Goal: Find contact information: Find contact information

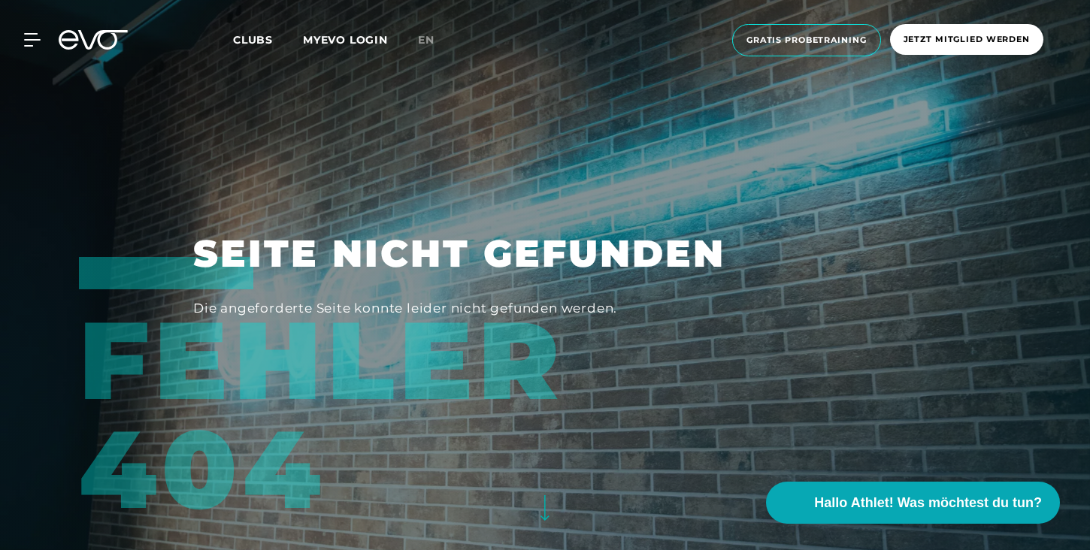
click at [85, 46] on icon at bounding box center [103, 40] width 50 height 20
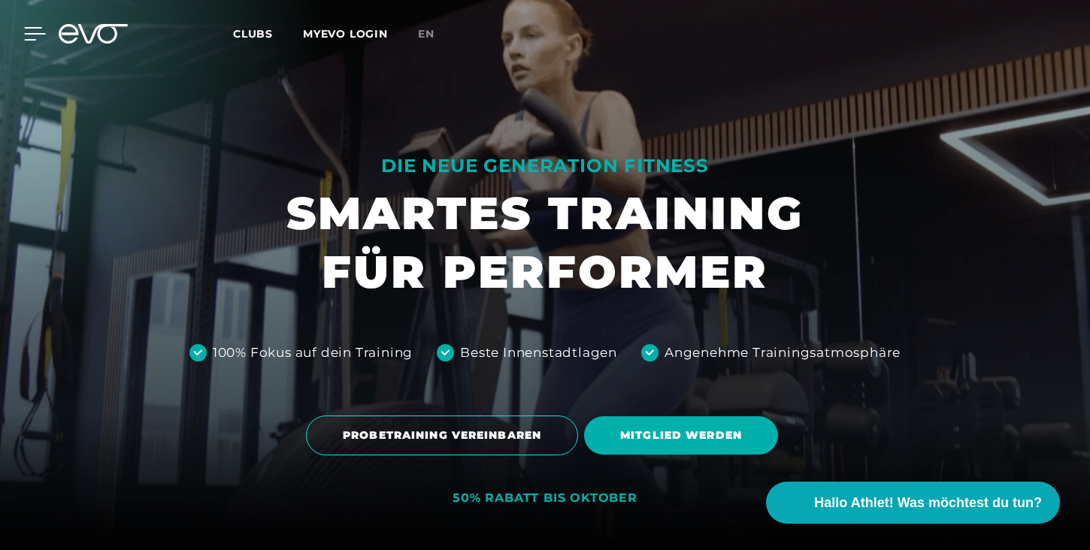
click at [34, 34] on icon at bounding box center [35, 34] width 21 height 12
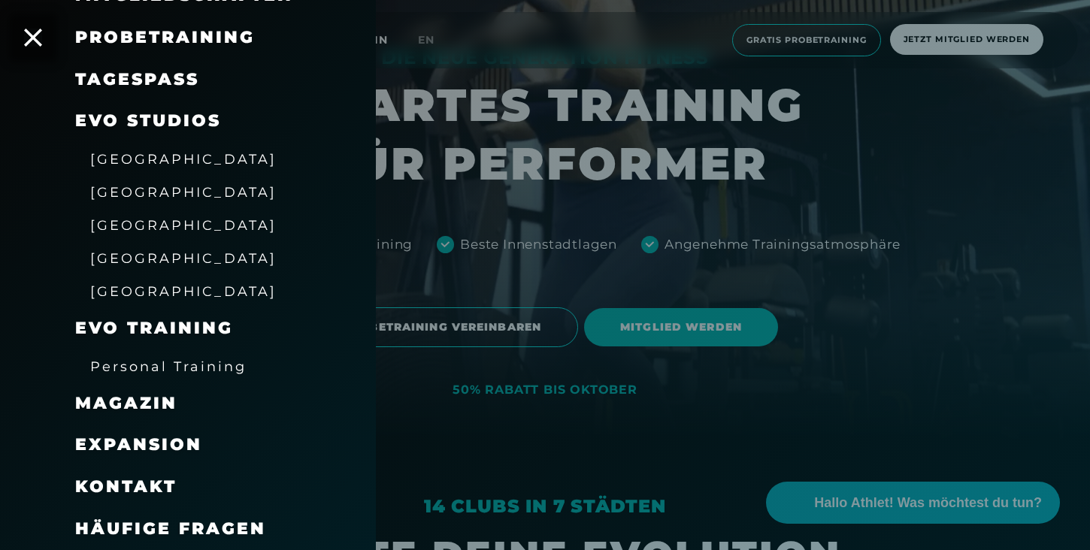
scroll to position [147, 0]
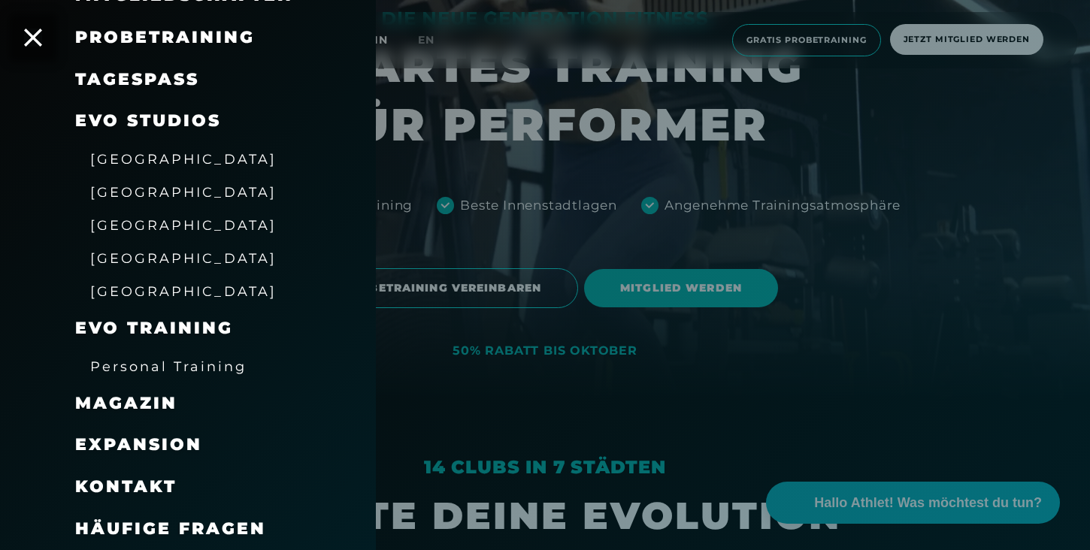
click at [136, 482] on span "Kontakt" at bounding box center [125, 487] width 101 height 20
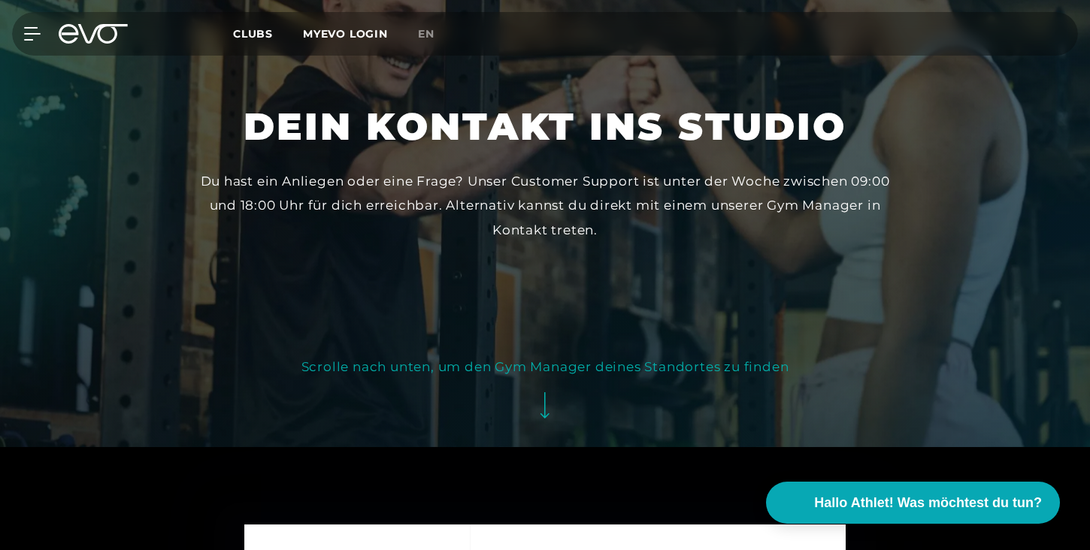
scroll to position [117, 0]
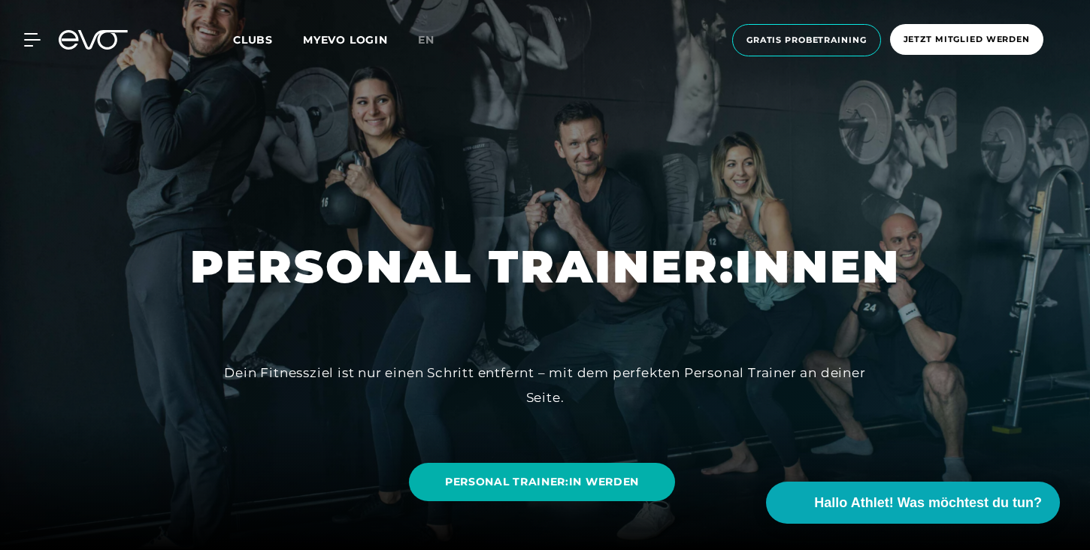
scroll to position [148, 0]
